Goal: Task Accomplishment & Management: Manage account settings

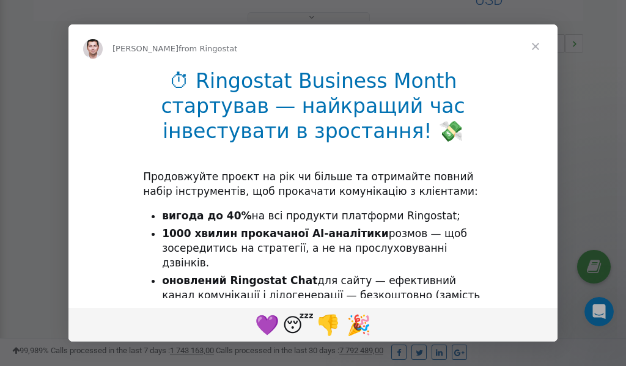
click at [536, 45] on span "Close" at bounding box center [536, 46] width 44 height 44
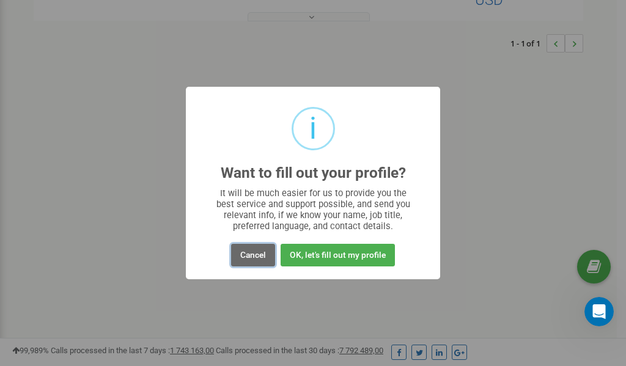
click at [256, 256] on button "Cancel" at bounding box center [253, 255] width 44 height 23
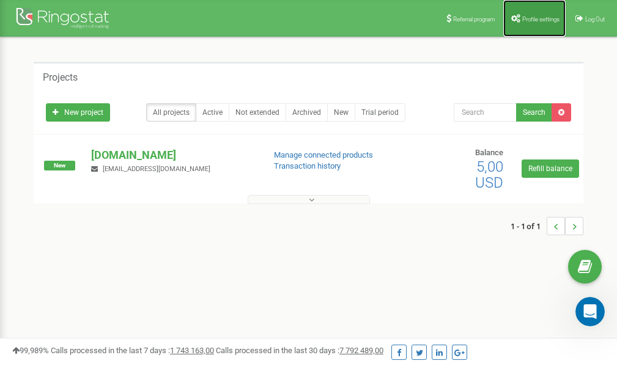
click at [530, 17] on span "Profile settings" at bounding box center [540, 19] width 37 height 7
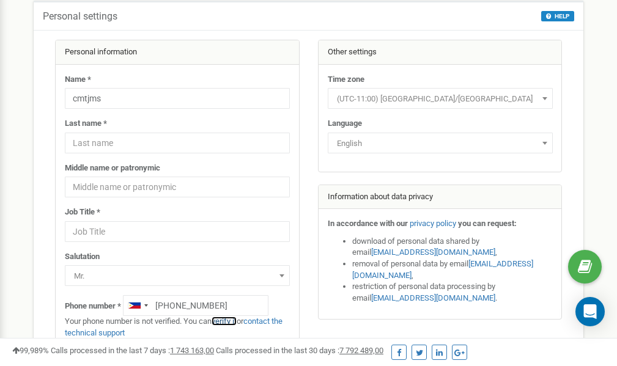
click at [230, 321] on link "verify it" at bounding box center [224, 321] width 25 height 9
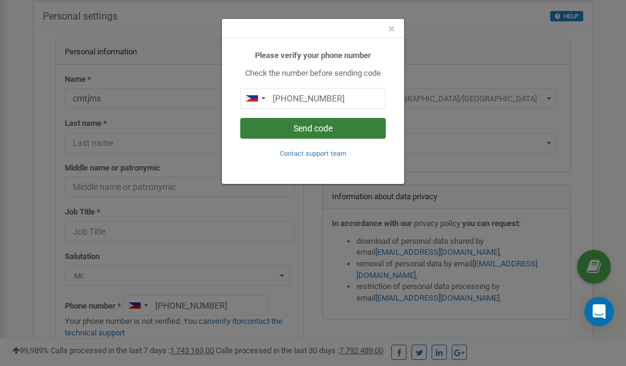
click at [305, 126] on button "Send code" at bounding box center [313, 128] width 146 height 21
